Goal: Task Accomplishment & Management: Complete application form

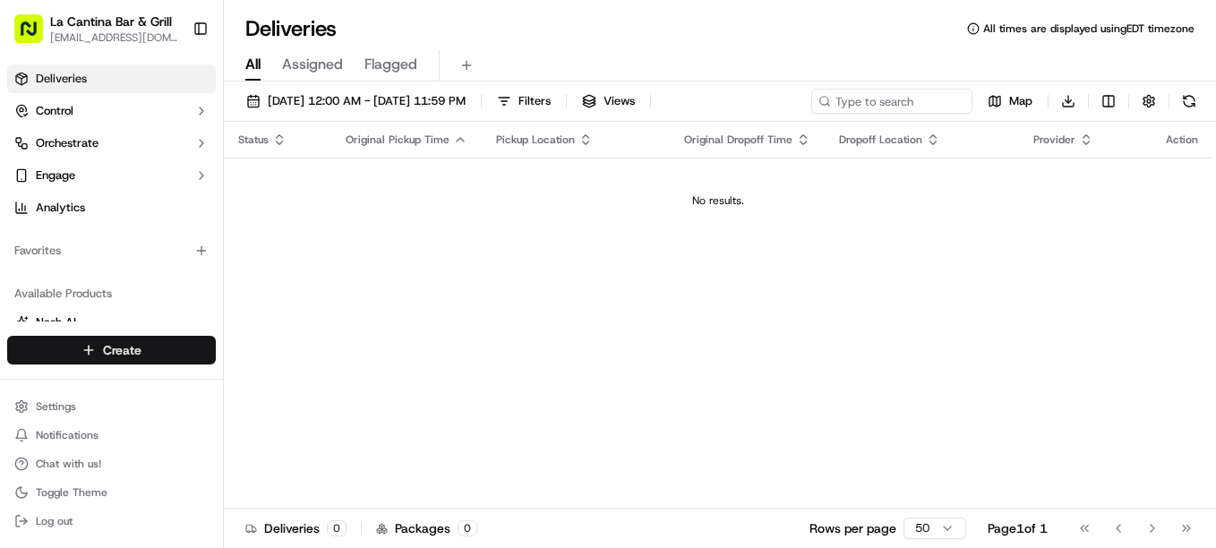
click at [177, 344] on html "La Cantina Bar & Grill lacantinabargrill@gmail.com Toggle Sidebar Deliveries Co…" at bounding box center [608, 274] width 1216 height 548
click at [296, 379] on link "Delivery" at bounding box center [324, 383] width 200 height 32
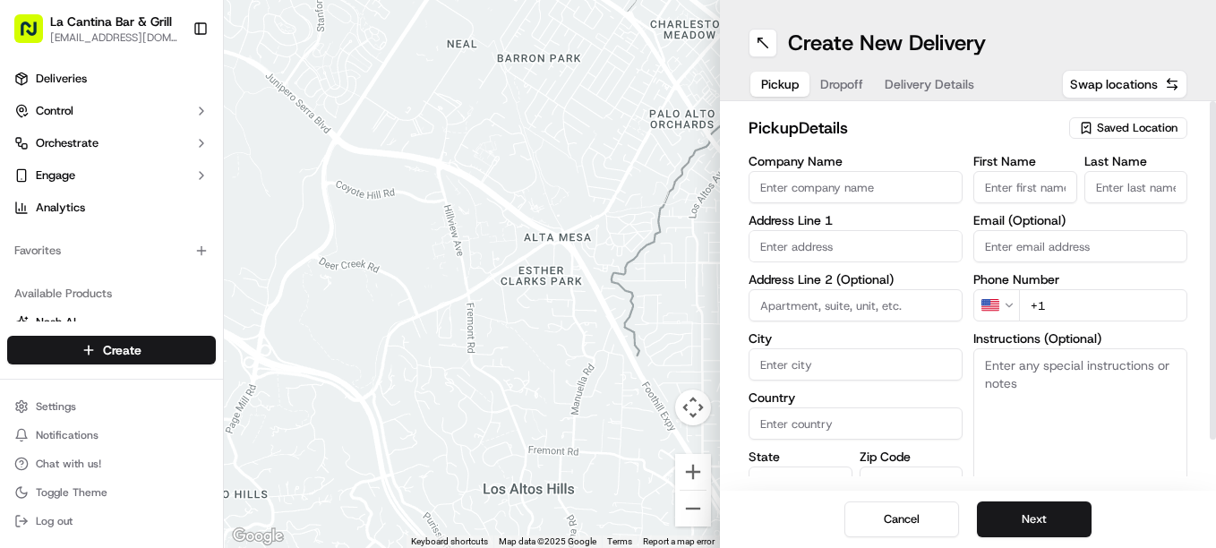
click at [1045, 178] on input "First Name" at bounding box center [1026, 187] width 104 height 32
click at [922, 200] on input "Company Name" at bounding box center [856, 187] width 214 height 32
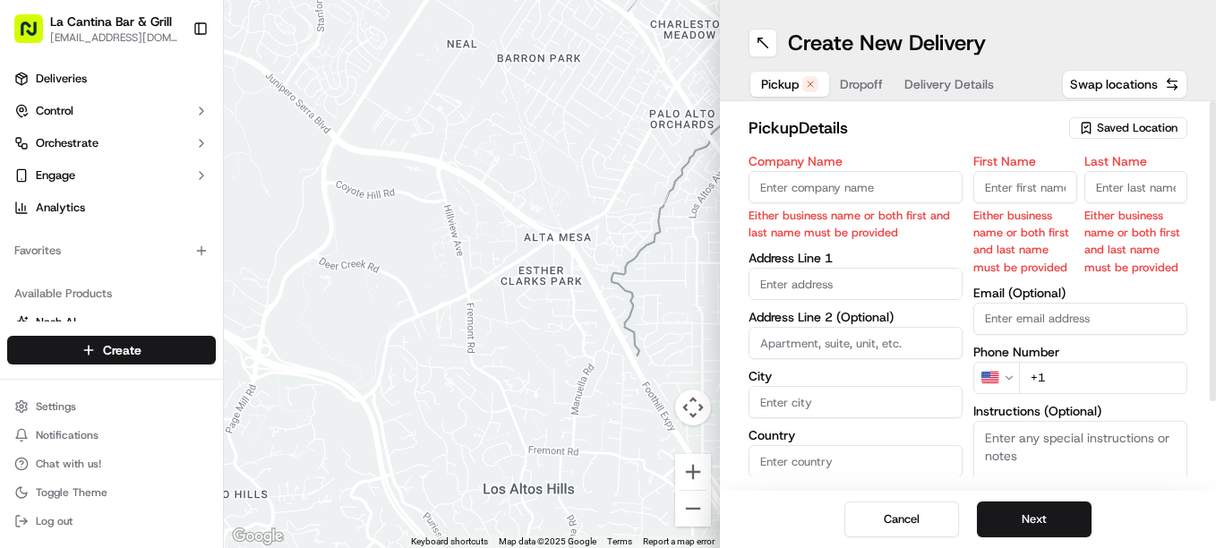
type input "La Cantina Bar & Grill"
type input "123 Norwich Road"
type input "Plainfield"
type input "United States"
type input "CT"
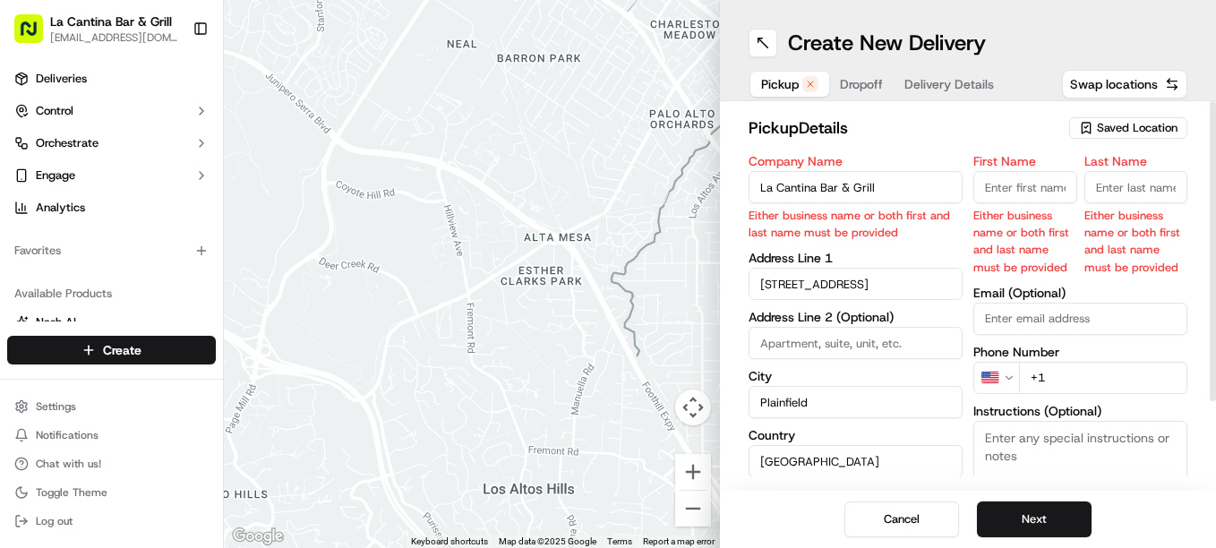
type input "06374"
type input "David"
type input "Gamboa"
type input "dgamboa1974@gmail.com"
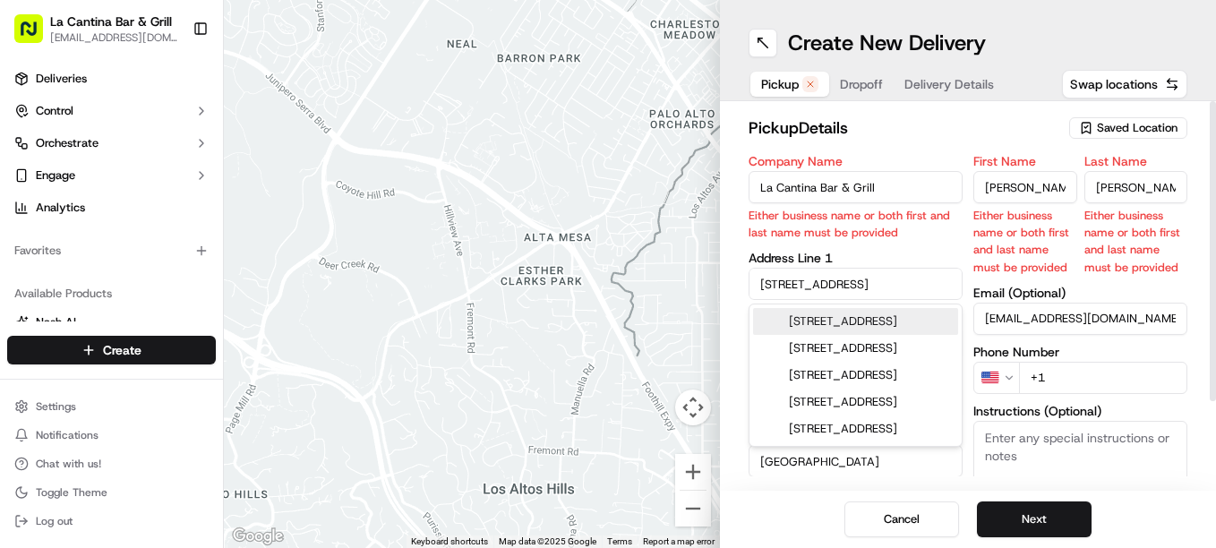
click at [1106, 372] on div "First Name David Either business name or both first and last name must be provi…" at bounding box center [1081, 369] width 214 height 429
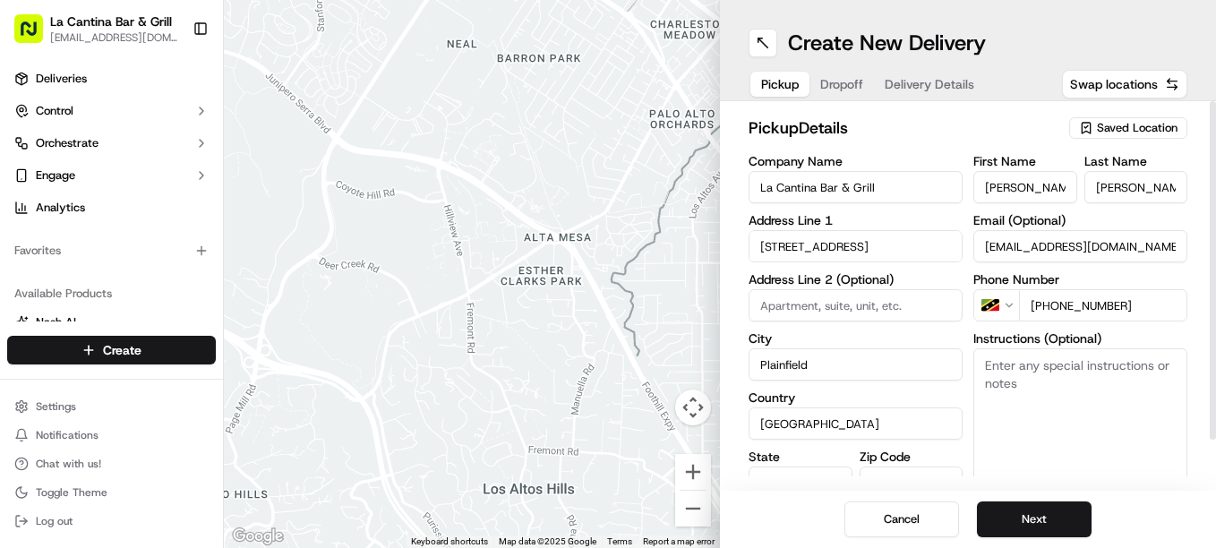
click at [1071, 306] on input "+1 869 317 1117" at bounding box center [1103, 305] width 168 height 32
type input "+1 860 317 1117"
click at [1016, 510] on button "Next" at bounding box center [1034, 520] width 115 height 36
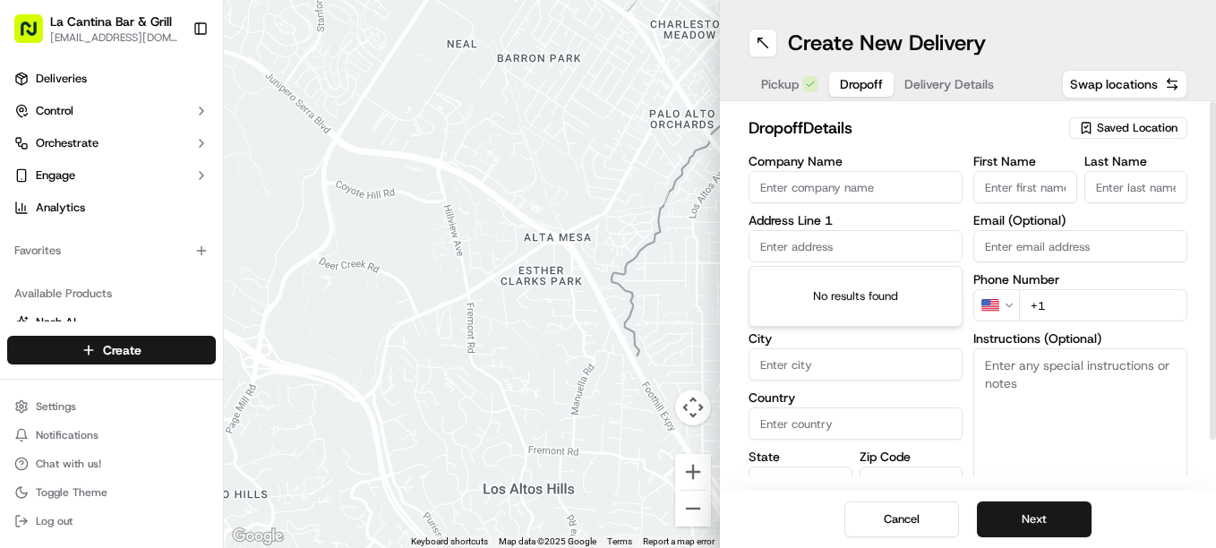
click at [767, 239] on input "text" at bounding box center [856, 246] width 214 height 32
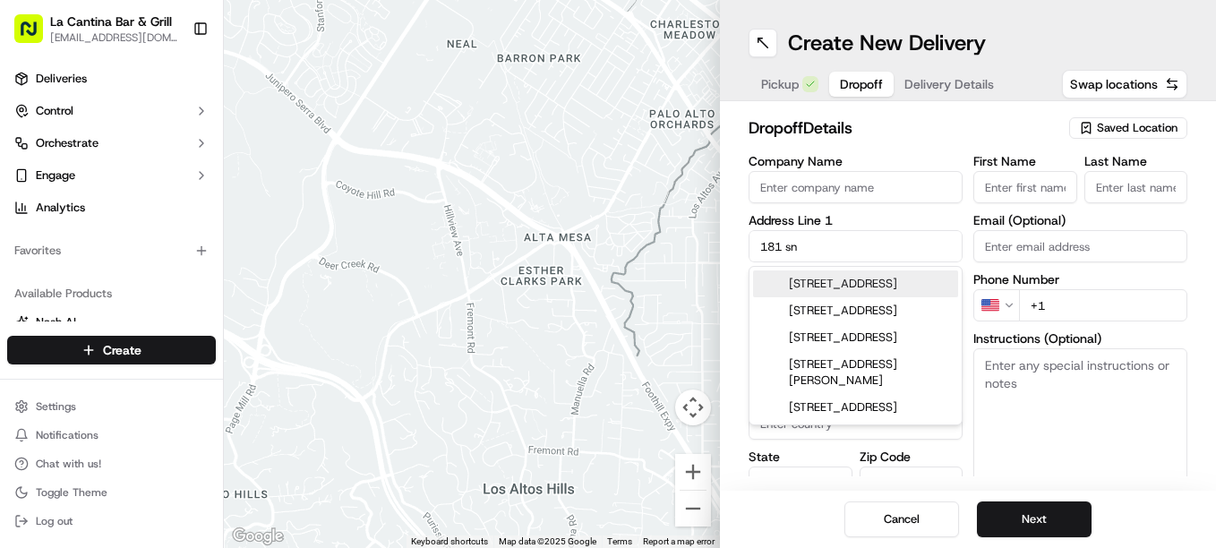
click at [837, 287] on div "181 Snake Meadow Hill Road, Sterling, CT" at bounding box center [855, 283] width 205 height 27
type input "[STREET_ADDRESS][PERSON_NAME]"
type input "Sterling"
type input "United States"
type input "CT"
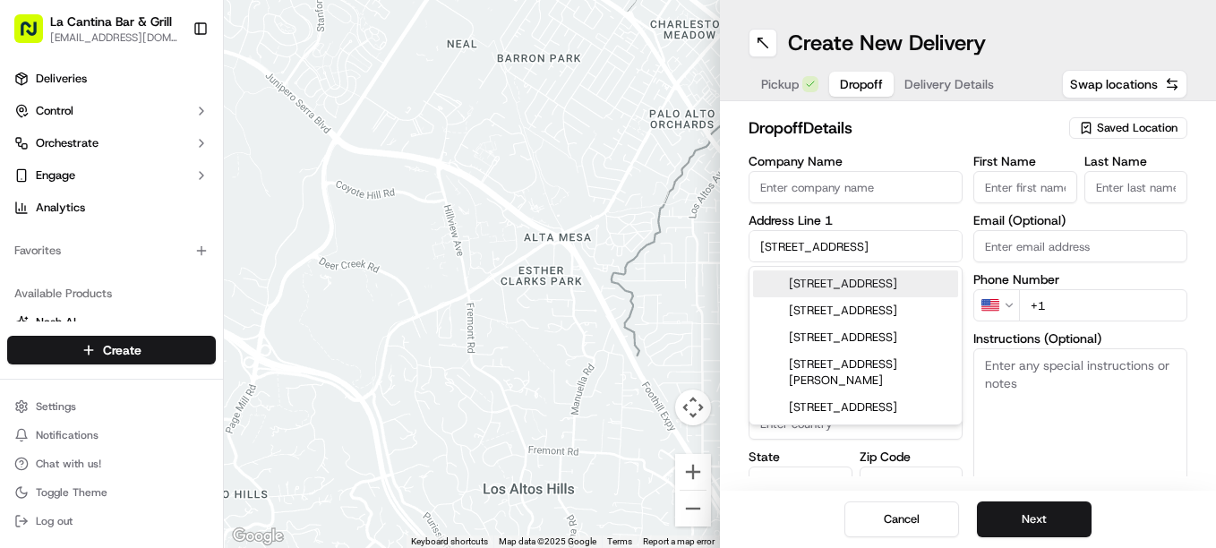
type input "06377"
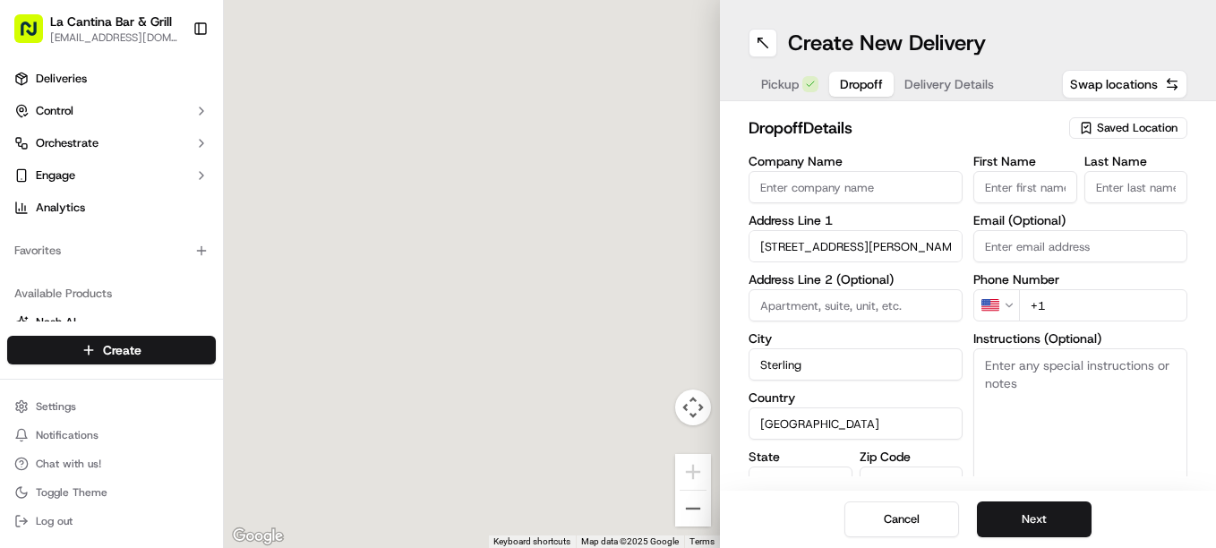
type input "181 Snake Meadow Hill Road"
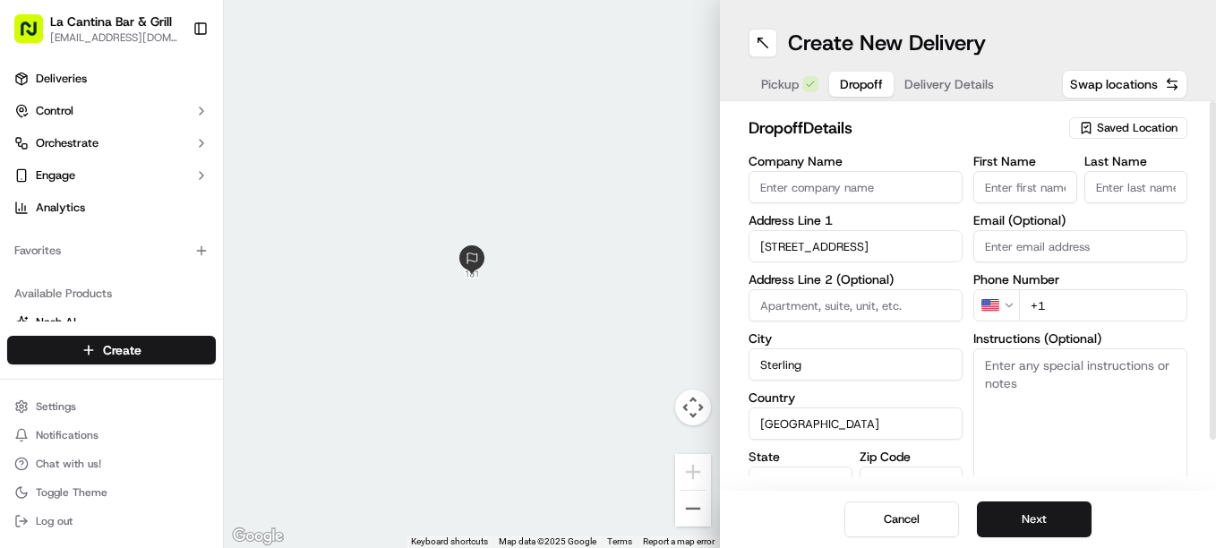
click at [1036, 179] on input "First Name" at bounding box center [1026, 187] width 104 height 32
type input "Ali"
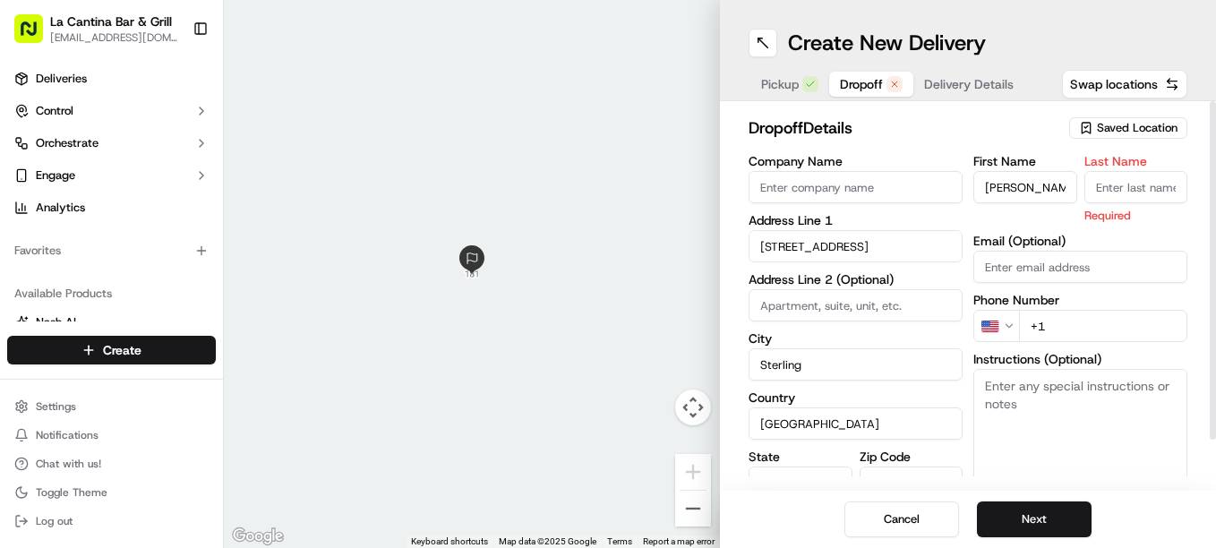
click at [1123, 201] on input "Last Name" at bounding box center [1137, 187] width 104 height 32
type input "."
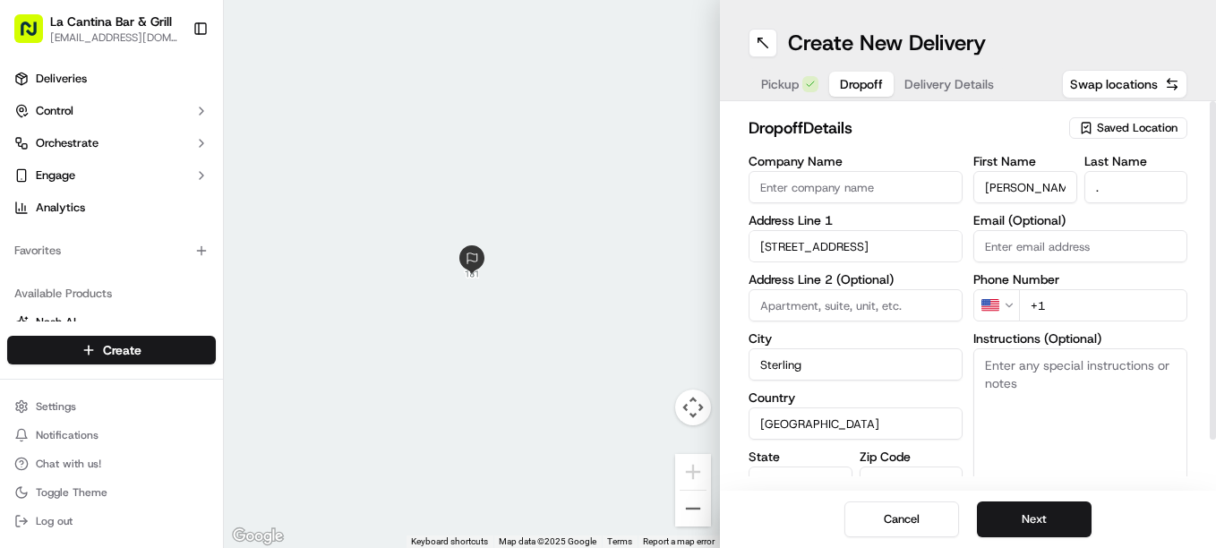
click at [1085, 325] on div "First Name Ali Last Name . Email (Optional) Phone Number US +1 Instructions (Op…" at bounding box center [1081, 343] width 214 height 376
type input "+1 860 518 9265"
click at [1027, 532] on button "Next" at bounding box center [1034, 520] width 115 height 36
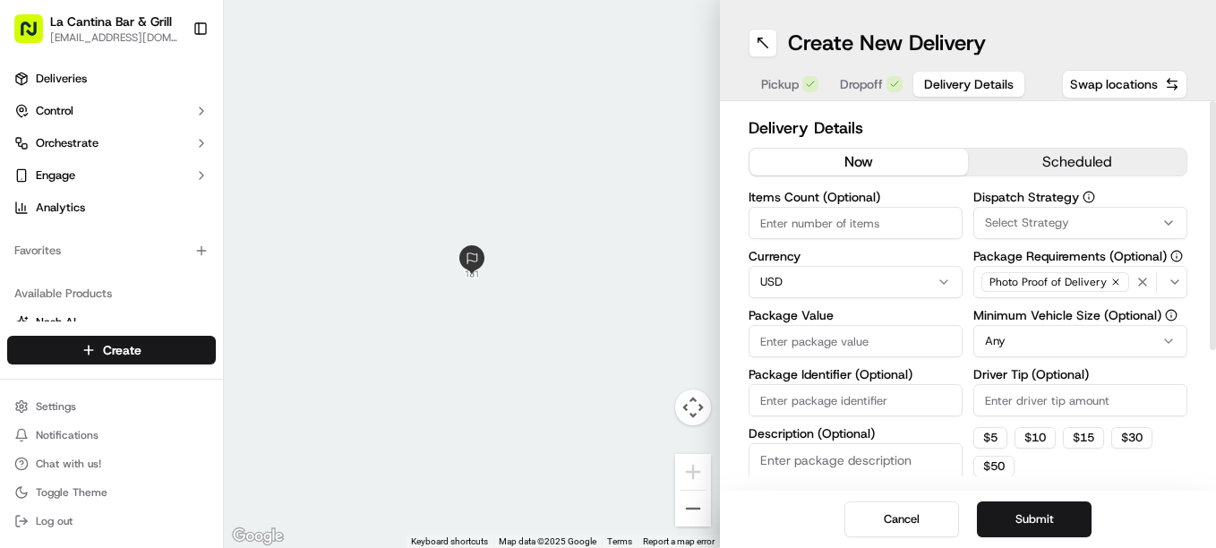
click at [827, 328] on input "Package Value" at bounding box center [856, 341] width 214 height 32
type input "27.03"
click at [999, 432] on button "$ 5" at bounding box center [991, 437] width 34 height 21
type input "5"
click at [1008, 513] on button "Submit" at bounding box center [1034, 520] width 115 height 36
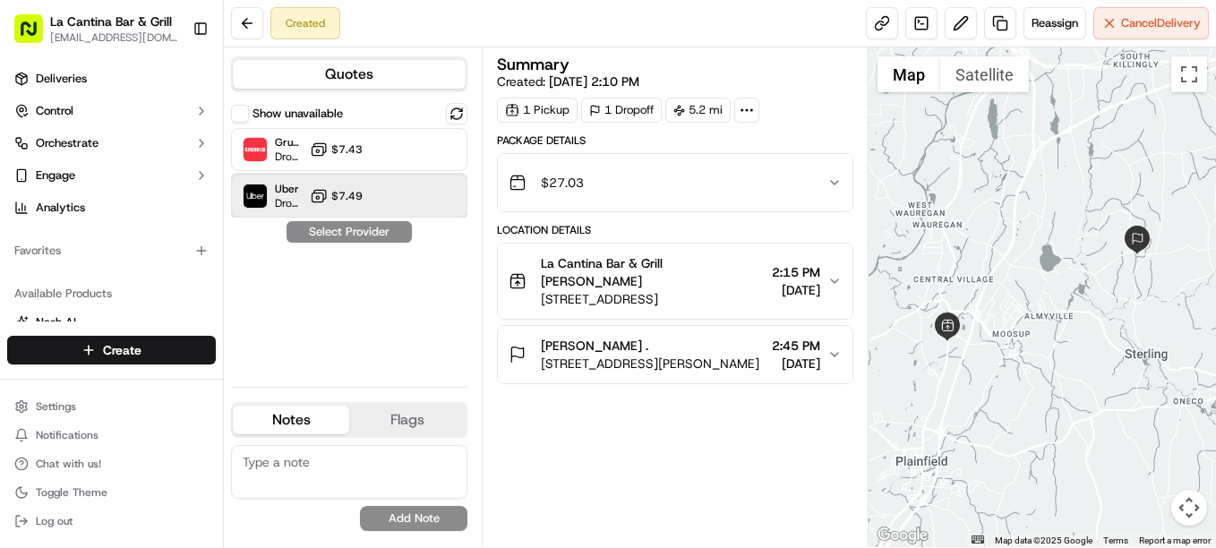
click at [399, 192] on div "Uber Dropoff ETA 31 minutes $7.49" at bounding box center [349, 196] width 236 height 43
click at [332, 227] on button "Assign Provider" at bounding box center [349, 231] width 127 height 21
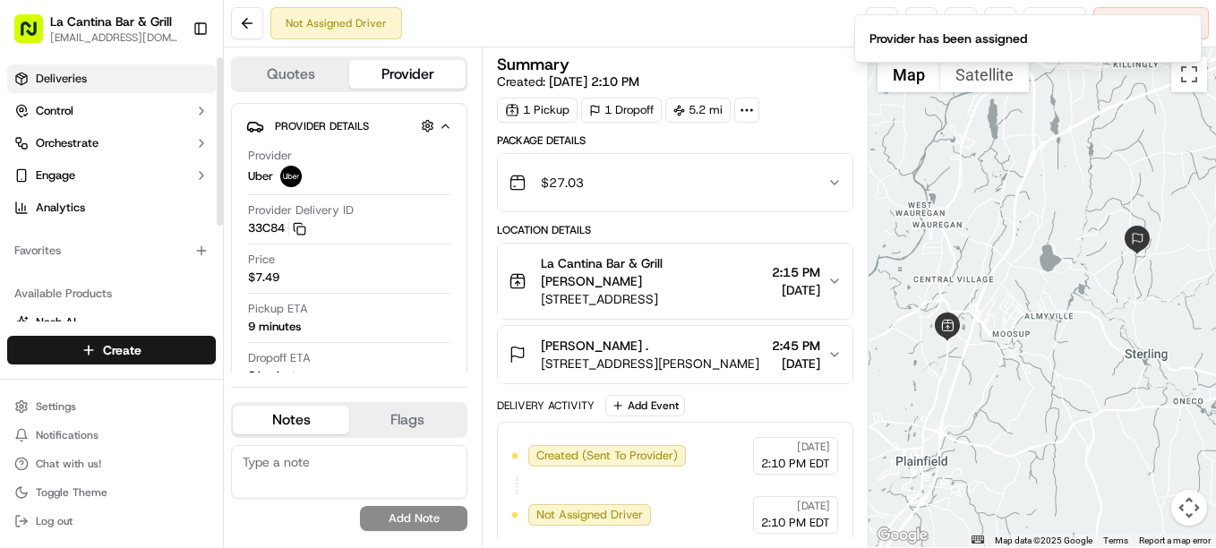
click at [93, 88] on link "Deliveries" at bounding box center [111, 78] width 209 height 29
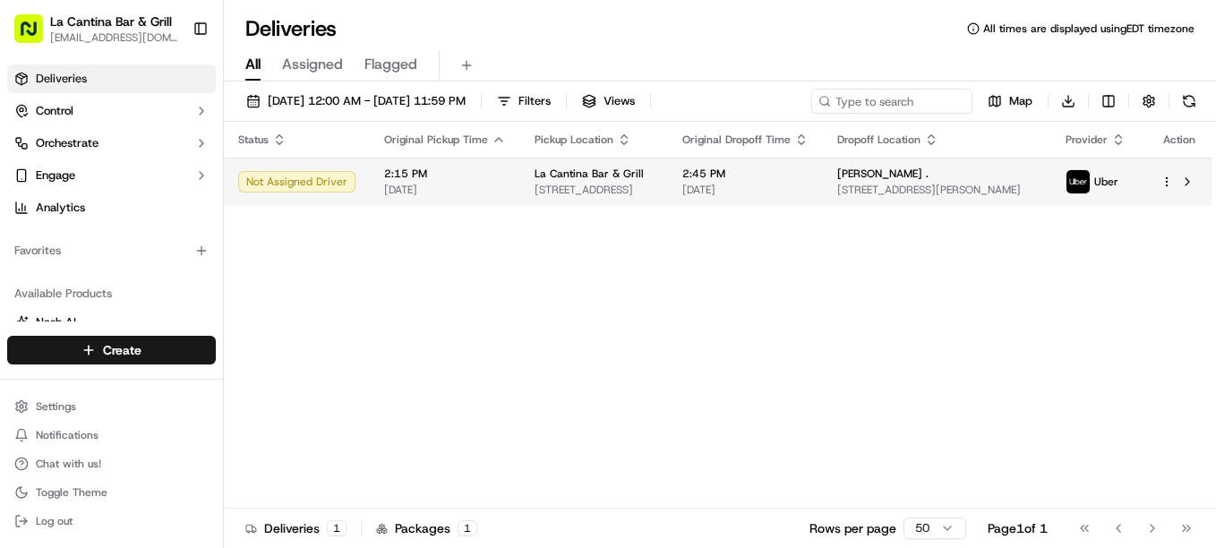
click at [823, 194] on td "2:45 PM 09/16/2025" at bounding box center [745, 182] width 155 height 48
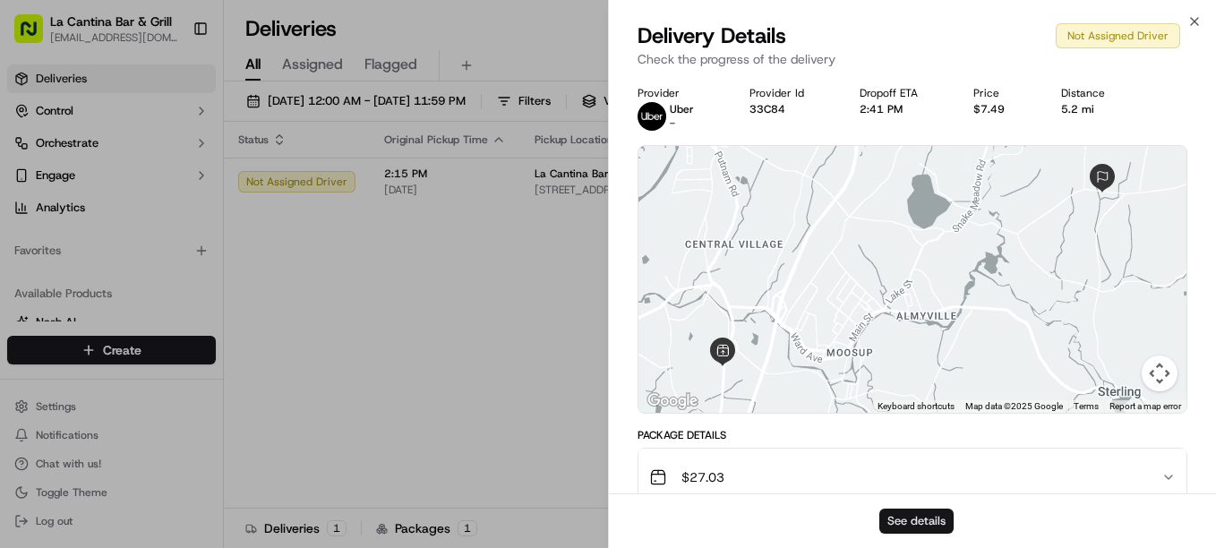
click at [894, 523] on button "See details" at bounding box center [916, 521] width 74 height 25
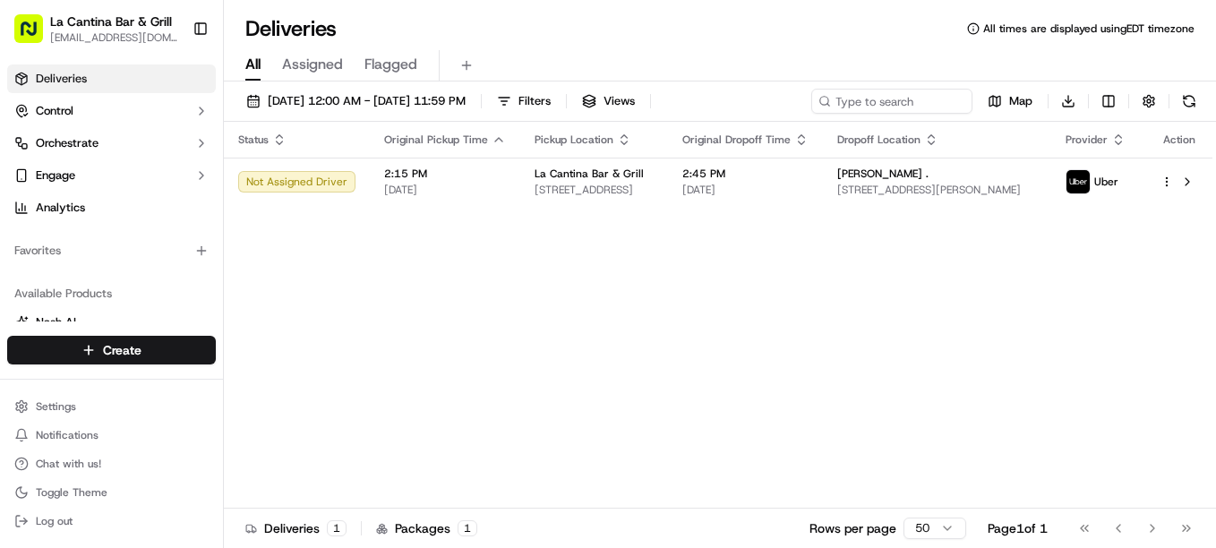
click at [556, 310] on div "Status Original Pickup Time Pickup Location Original Dropoff Time Dropoff Locat…" at bounding box center [718, 315] width 989 height 387
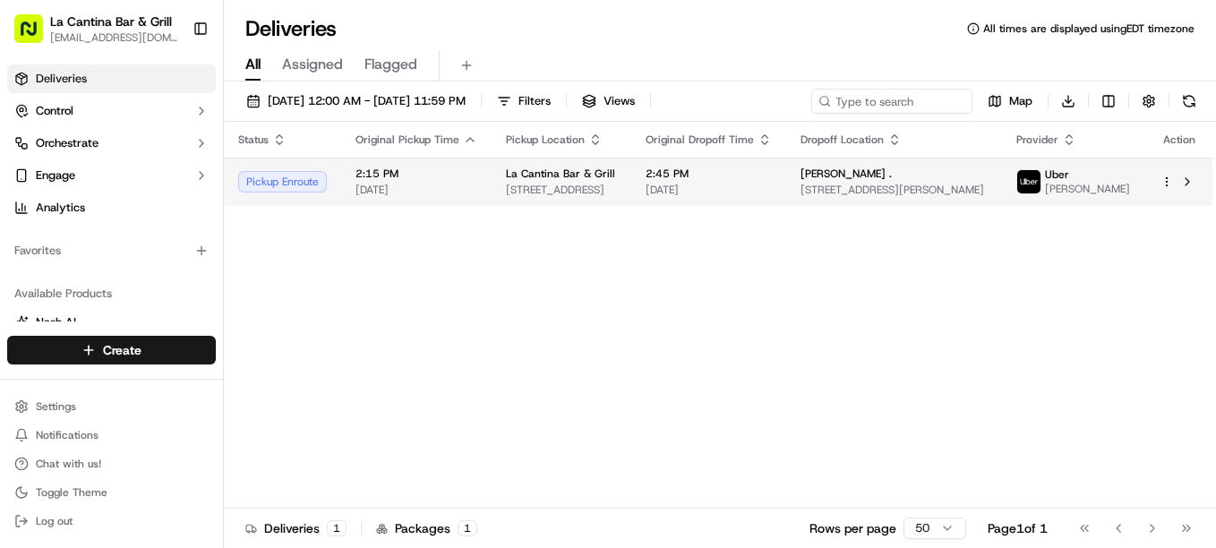
click at [772, 189] on span "[DATE]" at bounding box center [709, 190] width 126 height 14
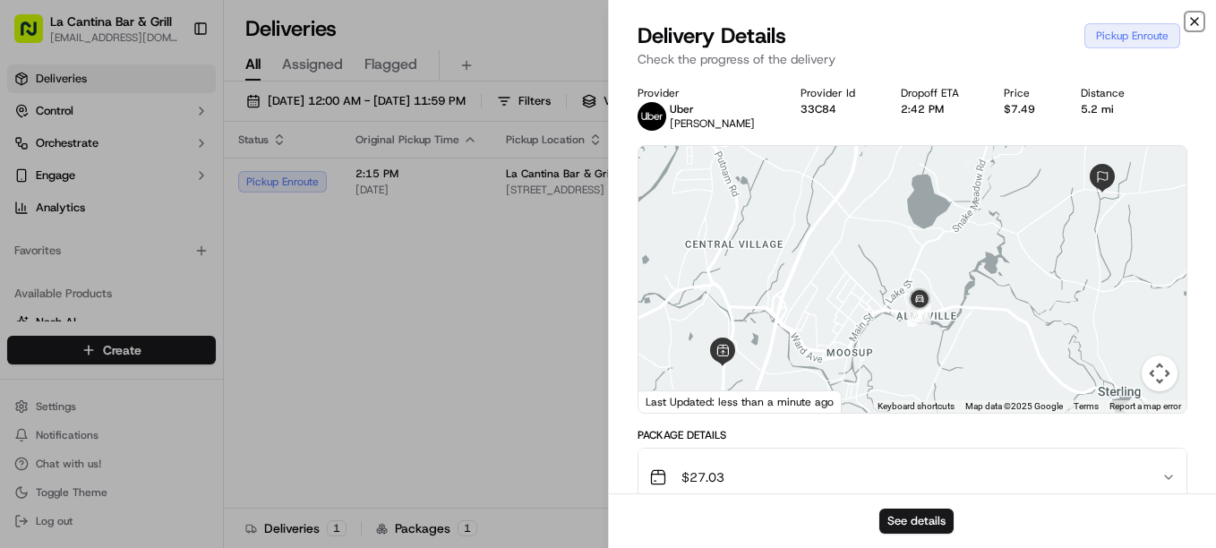
click at [1193, 21] on icon "button" at bounding box center [1195, 21] width 14 height 14
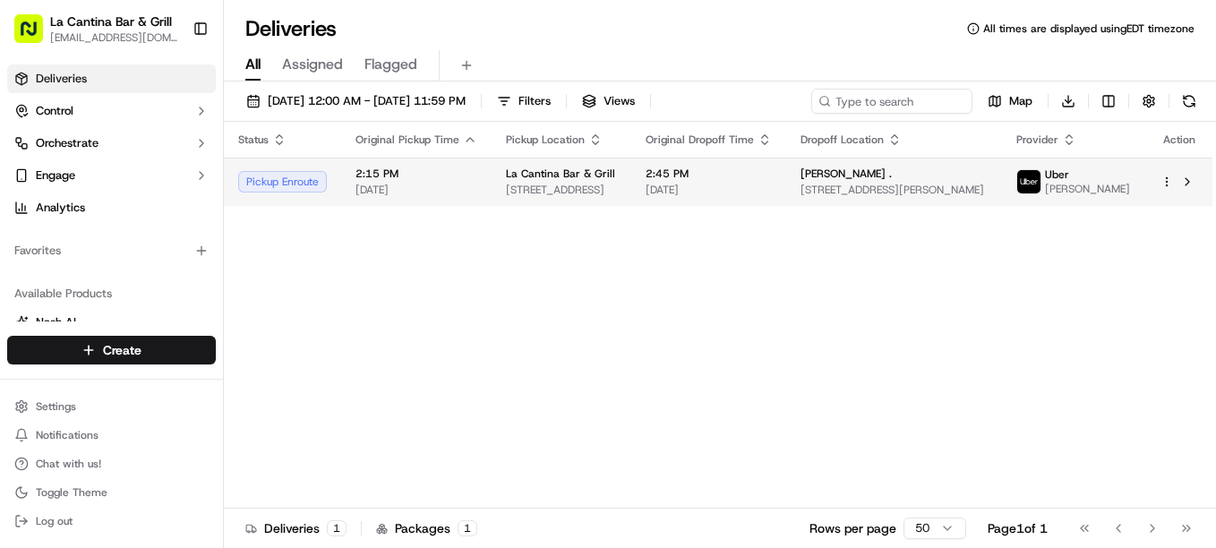
click at [772, 181] on span "2:45 PM" at bounding box center [709, 174] width 126 height 14
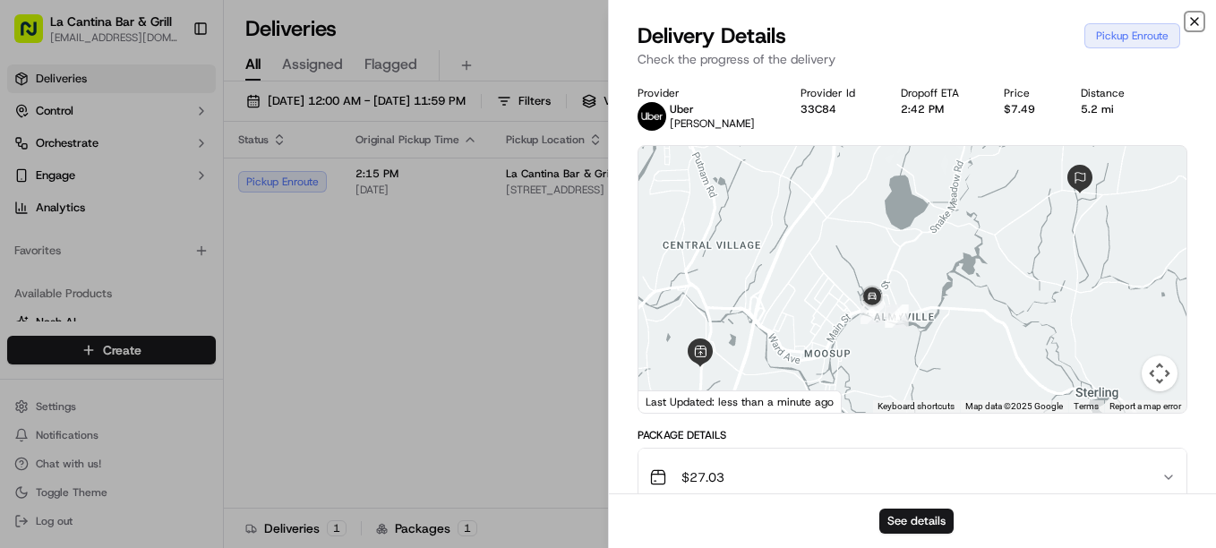
click at [1189, 25] on icon "button" at bounding box center [1195, 21] width 14 height 14
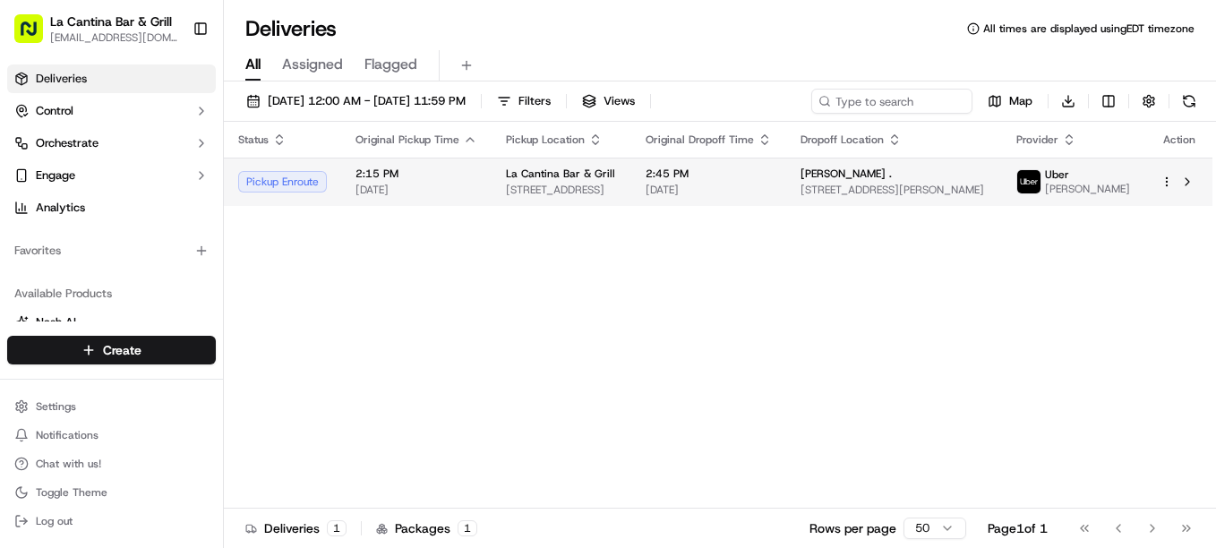
click at [786, 206] on td "2:45 PM 09/16/2025" at bounding box center [708, 182] width 155 height 48
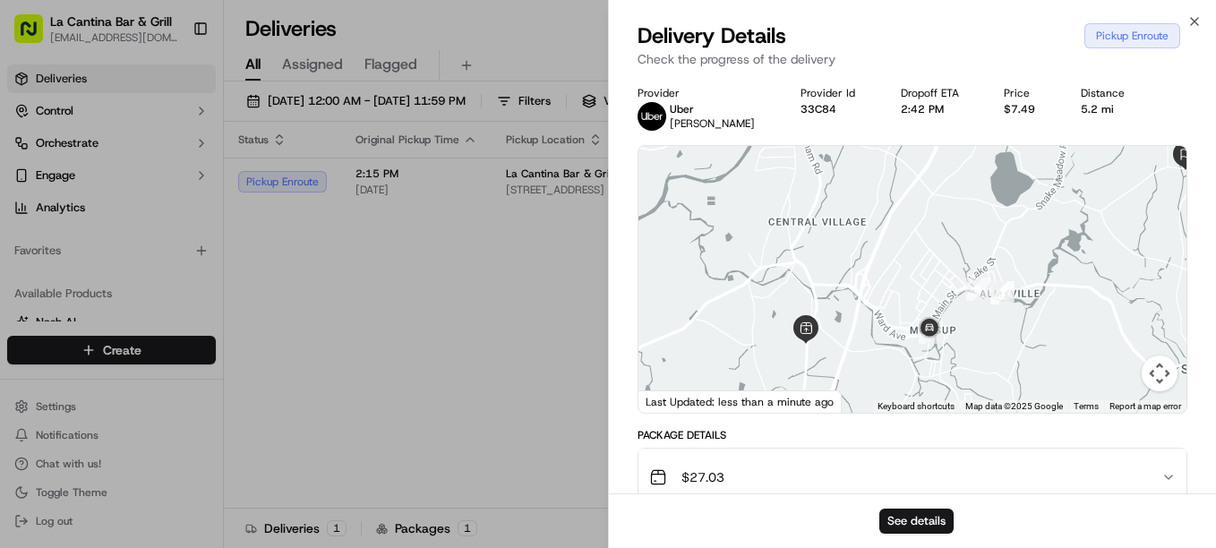
drag, startPoint x: 910, startPoint y: 346, endPoint x: 996, endPoint y: 323, distance: 88.8
click at [996, 323] on div at bounding box center [913, 279] width 548 height 267
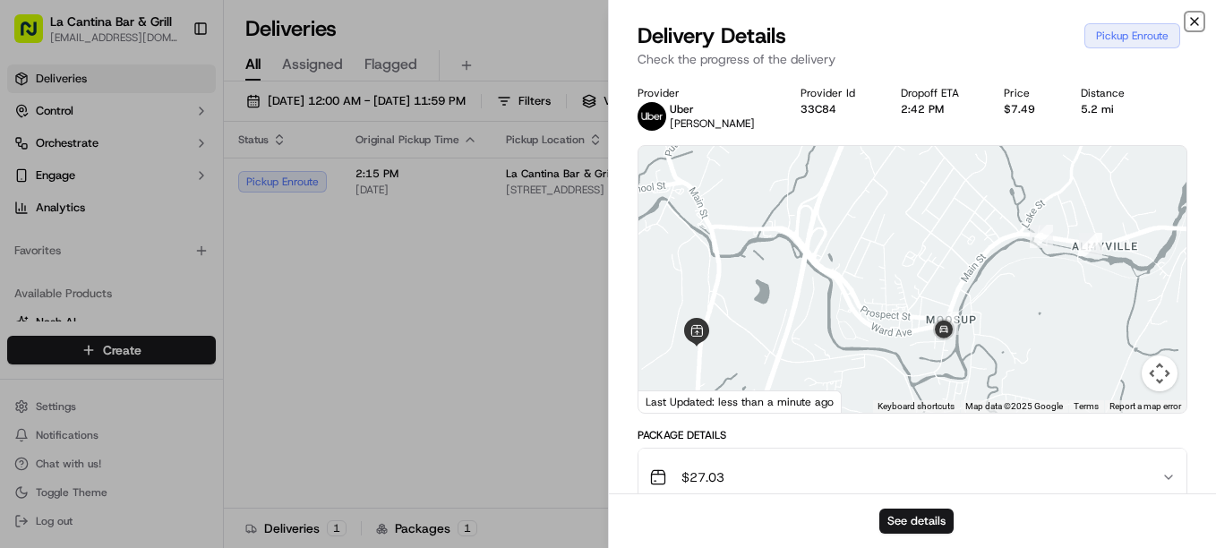
click at [1194, 22] on icon "button" at bounding box center [1194, 21] width 7 height 7
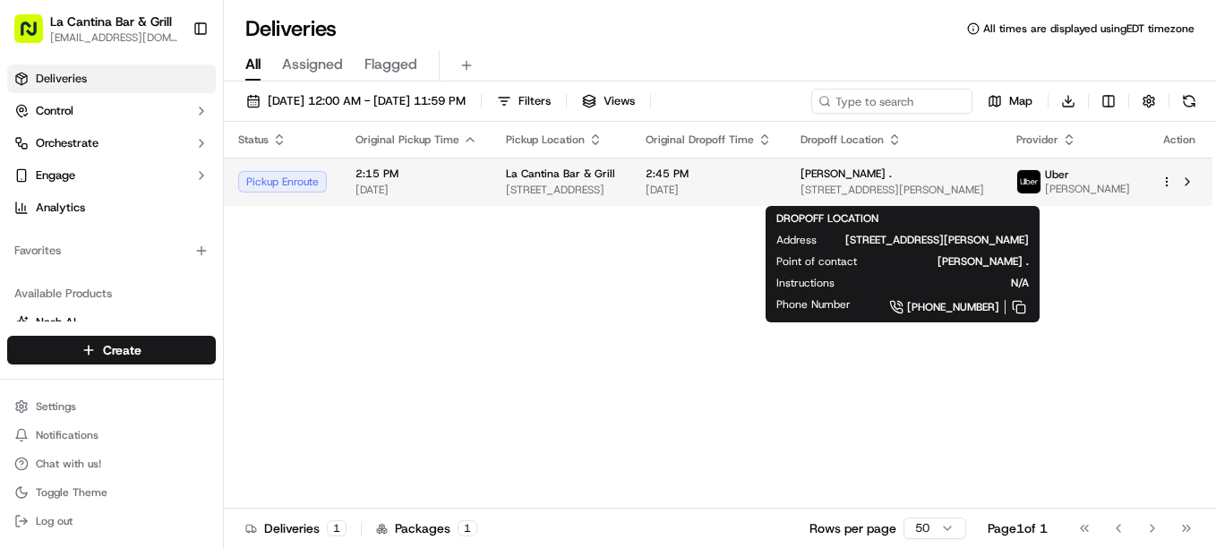
click at [845, 179] on span "[PERSON_NAME] ." at bounding box center [846, 174] width 91 height 14
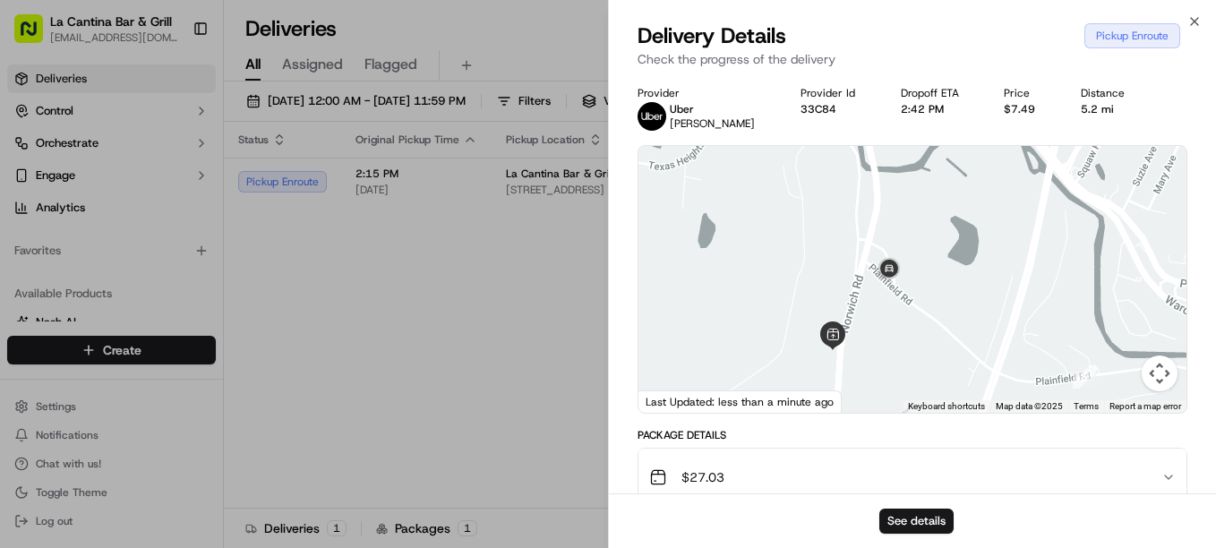
drag, startPoint x: 752, startPoint y: 337, endPoint x: 986, endPoint y: 168, distance: 288.1
click at [986, 168] on div at bounding box center [913, 279] width 548 height 267
click at [1192, 20] on icon "button" at bounding box center [1195, 21] width 14 height 14
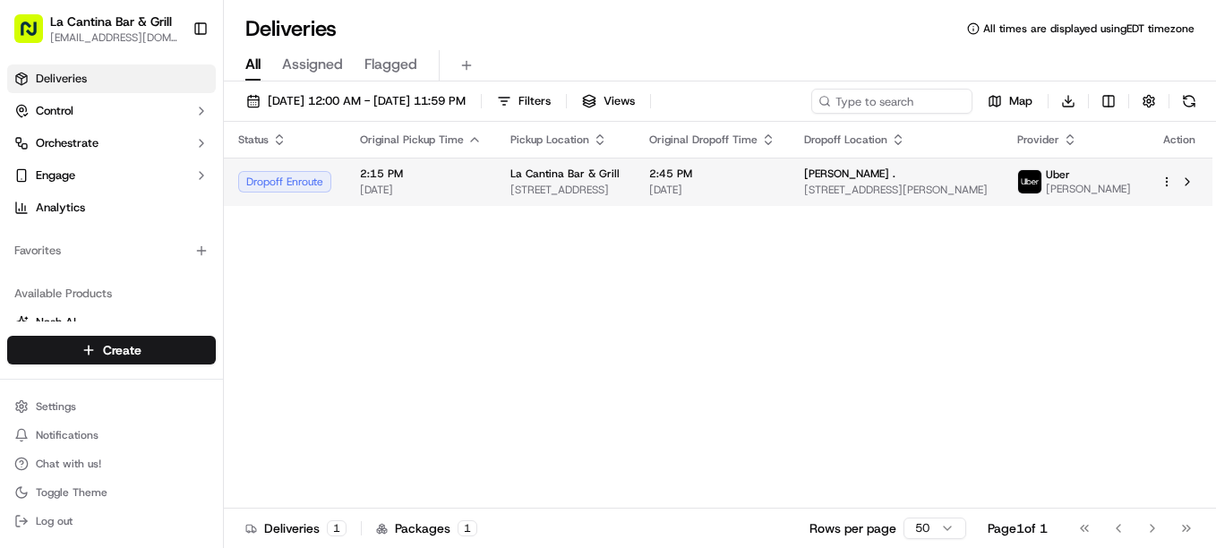
click at [776, 197] on span "[DATE]" at bounding box center [712, 190] width 126 height 14
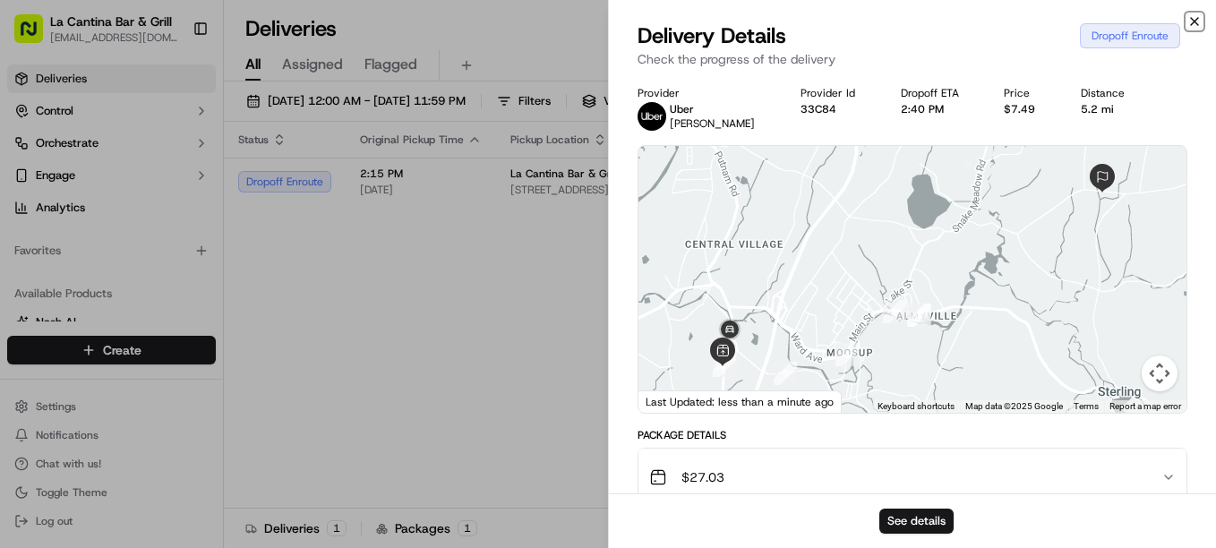
click at [1197, 19] on icon "button" at bounding box center [1194, 21] width 7 height 7
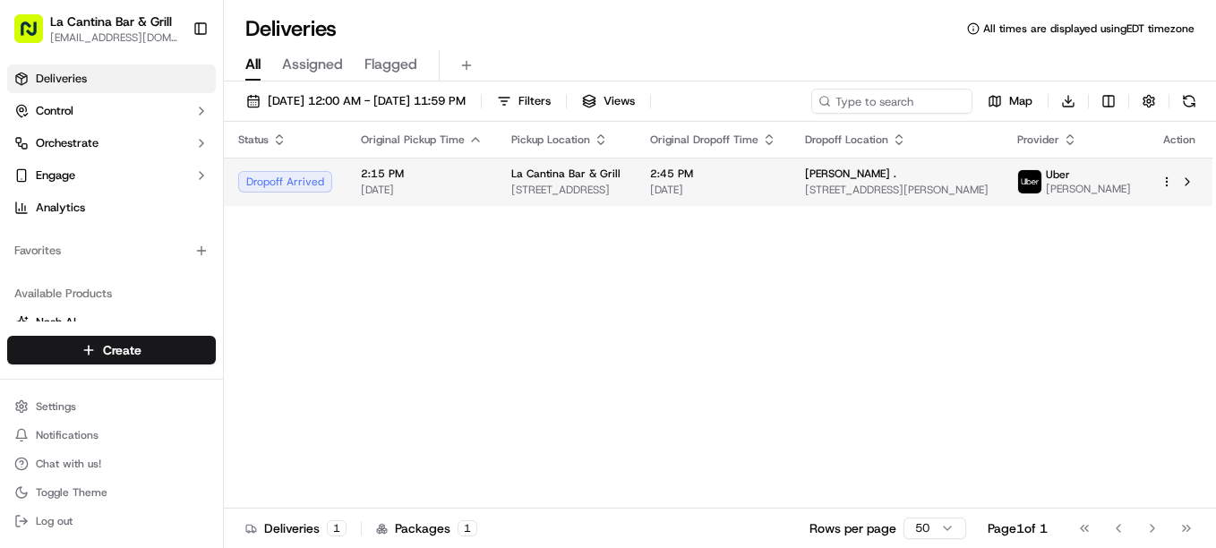
click at [497, 180] on td "La Cantina Bar & Grill 123 Norwich Rd, Plainfield, CT 06374, USA" at bounding box center [566, 182] width 139 height 48
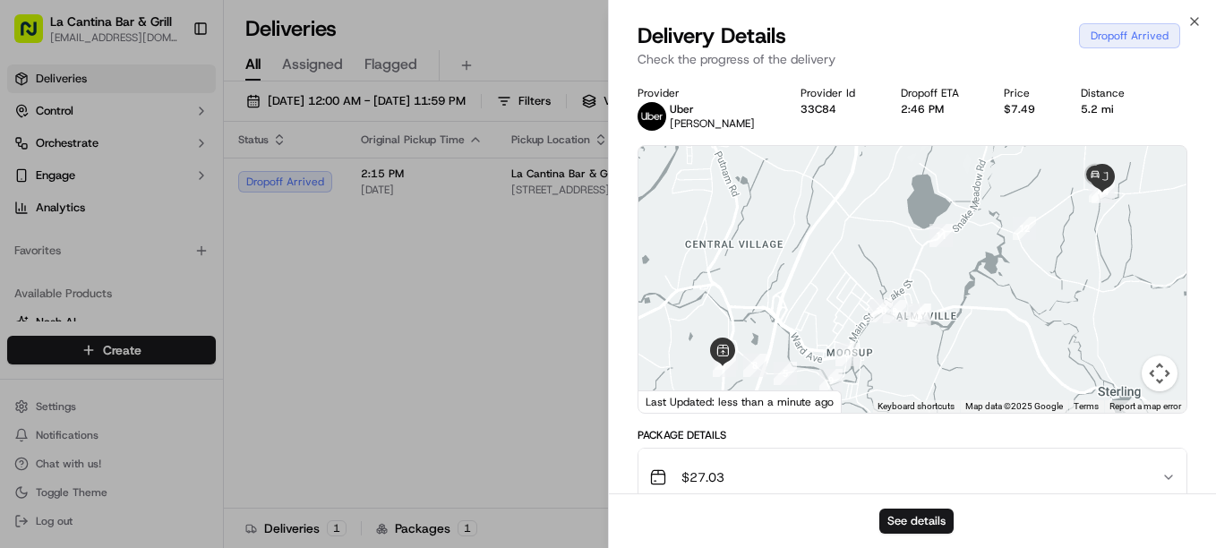
click at [1202, 24] on div "Delivery Details Dropoff Arrived Check the progress of the delivery" at bounding box center [912, 48] width 607 height 54
click at [1201, 23] on icon "button" at bounding box center [1195, 21] width 14 height 14
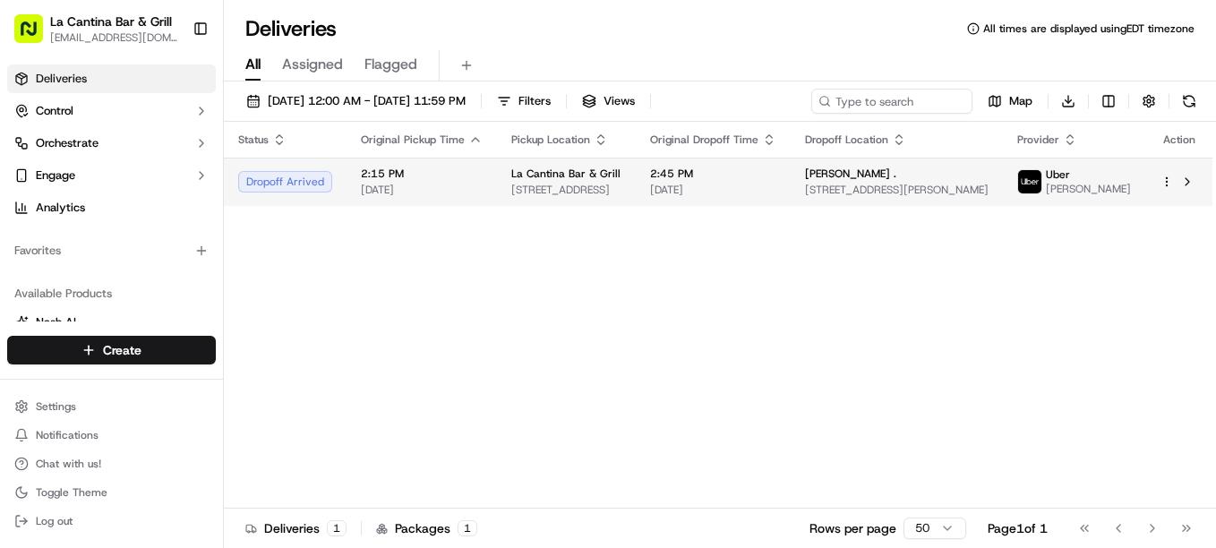
click at [749, 174] on span "2:45 PM" at bounding box center [713, 174] width 126 height 14
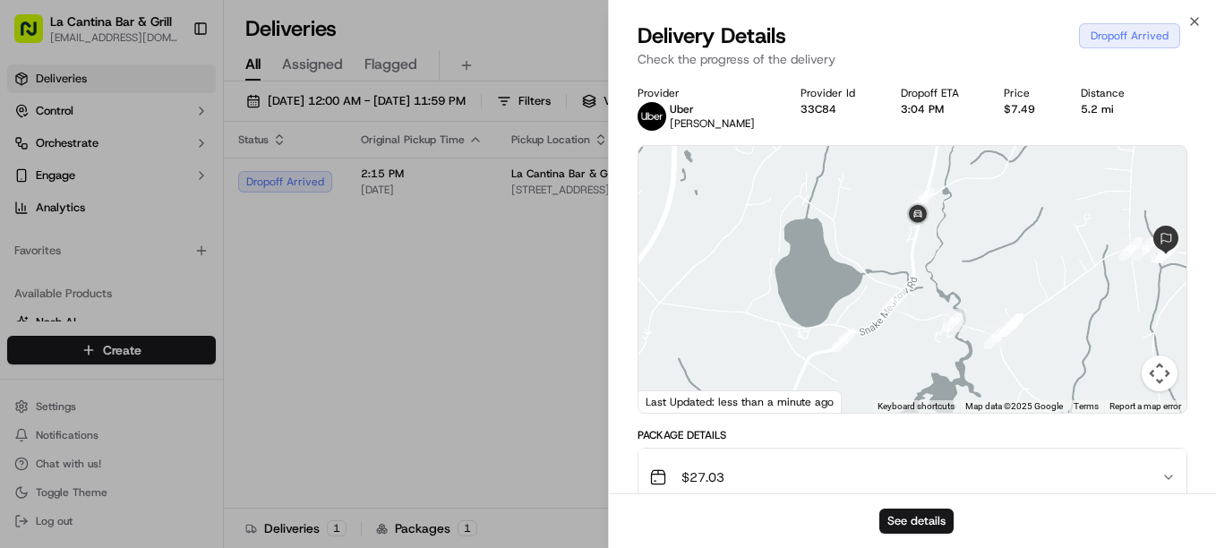
drag, startPoint x: 1020, startPoint y: 206, endPoint x: 1001, endPoint y: 283, distance: 79.3
click at [1001, 283] on div at bounding box center [913, 279] width 548 height 267
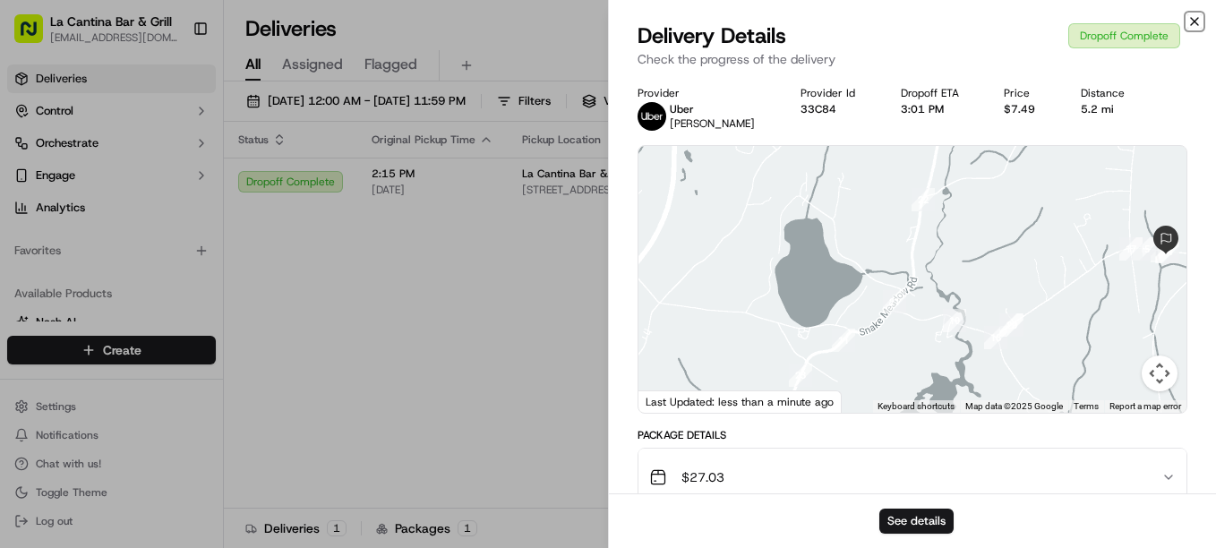
click at [1197, 22] on icon "button" at bounding box center [1195, 21] width 14 height 14
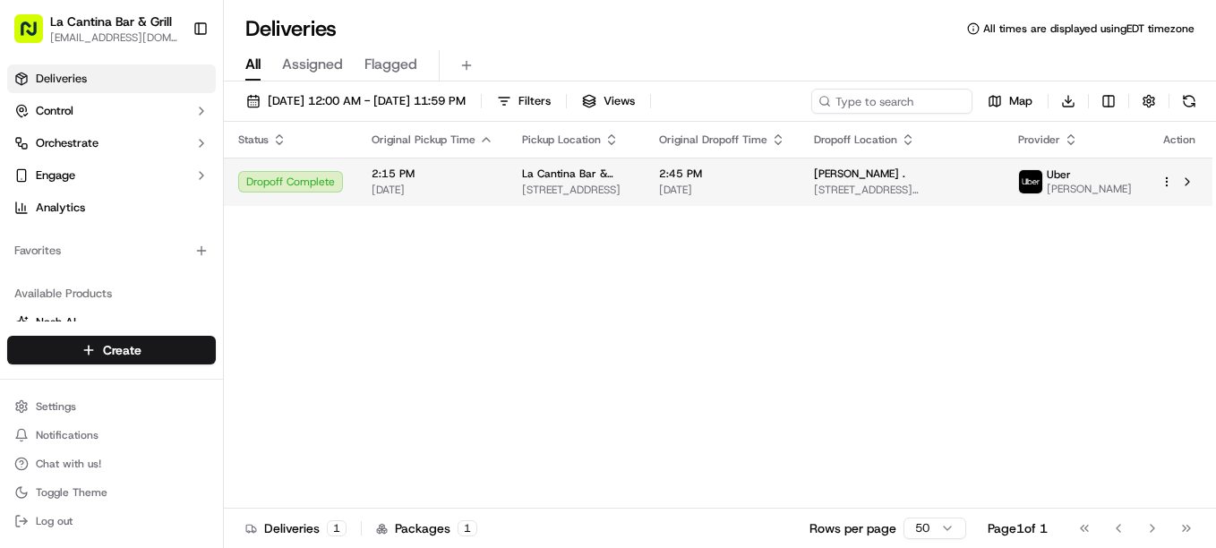
click at [990, 189] on span "[STREET_ADDRESS][PERSON_NAME]" at bounding box center [902, 190] width 176 height 14
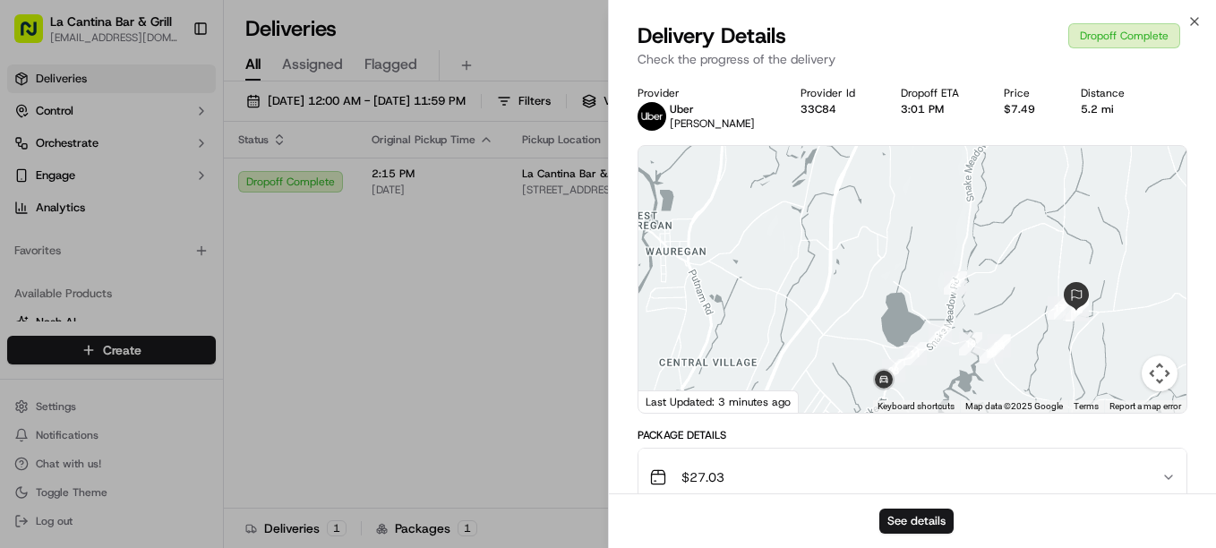
drag, startPoint x: 1051, startPoint y: 218, endPoint x: 1026, endPoint y: 339, distance: 123.5
click at [1026, 339] on div at bounding box center [913, 279] width 548 height 267
